Goal: Navigation & Orientation: Go to known website

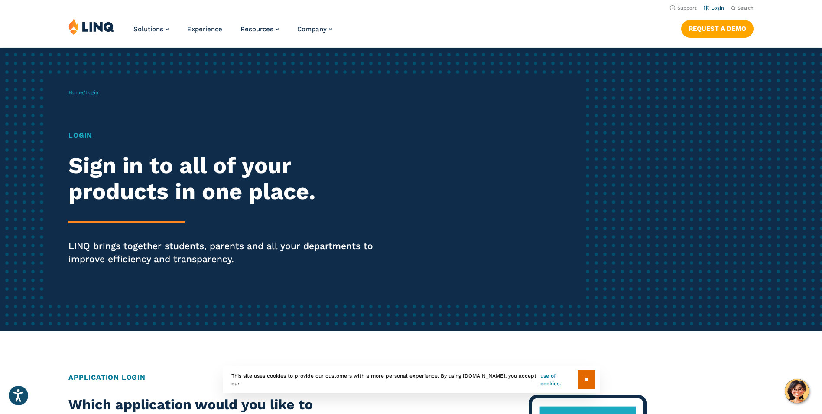
click at [717, 8] on link "Login" at bounding box center [714, 8] width 20 height 6
